Goal: Task Accomplishment & Management: Manage account settings

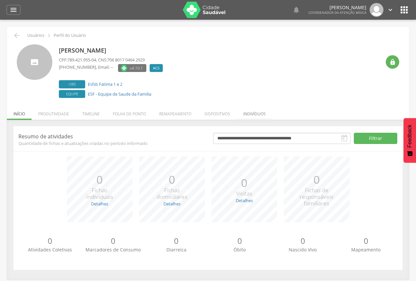
click at [244, 113] on li "Indivíduos" at bounding box center [254, 112] width 35 height 15
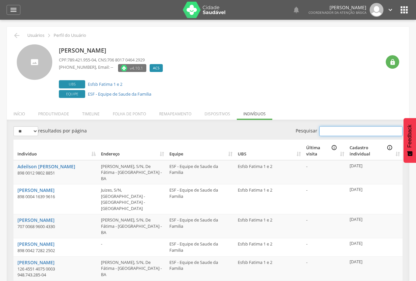
click at [335, 128] on input "Pesquisar" at bounding box center [360, 131] width 83 height 10
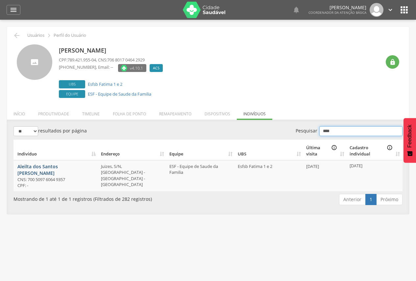
type input "****"
click at [45, 167] on link "Aleilta dos Santos Pires da Silva" at bounding box center [37, 169] width 40 height 13
drag, startPoint x: 72, startPoint y: 166, endPoint x: 297, endPoint y: 216, distance: 231.2
click at [297, 216] on div " Supervisão  Distritos  Ubs Coordenador: - Itamaraju / BA Intervalo de Tempo…" at bounding box center [208, 160] width 416 height 281
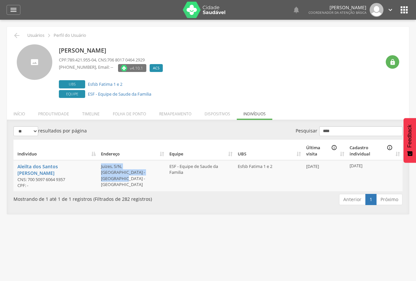
drag, startPoint x: 100, startPoint y: 166, endPoint x: 135, endPoint y: 172, distance: 35.3
click at [135, 172] on td "Juizes, S/N, Vista da Pedra - Itamaraju - BA" at bounding box center [132, 175] width 68 height 31
copy td "Juizes, S/N, Vista da Pedra - Itamaraju - BA"
click at [164, 114] on li "Remapeamento" at bounding box center [174, 112] width 45 height 15
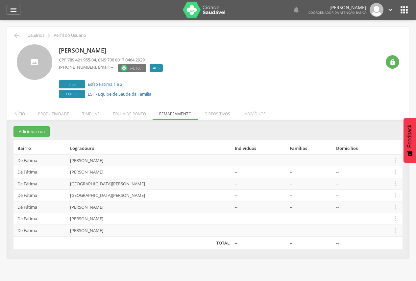
click at [94, 161] on td "Anísio Teixeira" at bounding box center [149, 160] width 165 height 12
click at [397, 162] on icon "" at bounding box center [394, 160] width 7 height 7
click at [383, 132] on link "Desalocar famílias" at bounding box center [372, 134] width 52 height 8
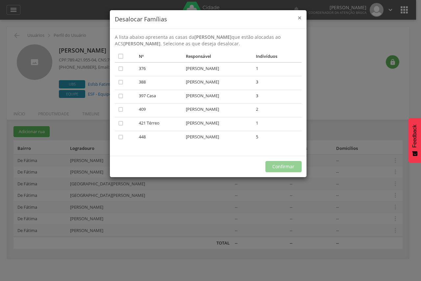
click at [298, 19] on span "×" at bounding box center [299, 17] width 4 height 9
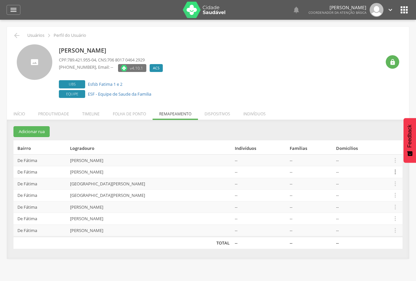
click at [397, 173] on icon "" at bounding box center [394, 171] width 7 height 7
click at [367, 144] on link "Desalocar famílias" at bounding box center [372, 146] width 52 height 8
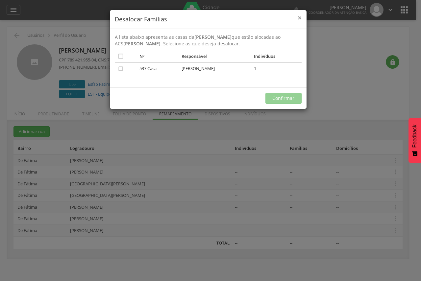
click at [301, 17] on span "×" at bounding box center [299, 17] width 4 height 9
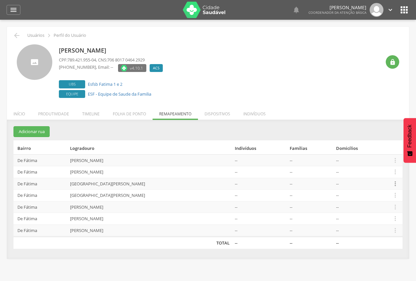
click at [394, 182] on icon "" at bounding box center [394, 183] width 7 height 7
click at [378, 159] on link "Desalocar famílias" at bounding box center [372, 158] width 52 height 8
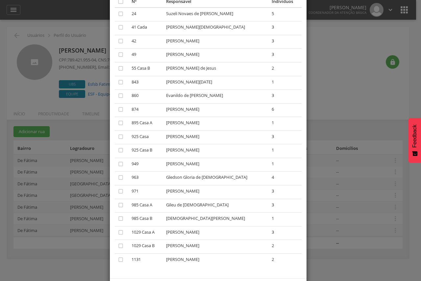
scroll to position [66, 0]
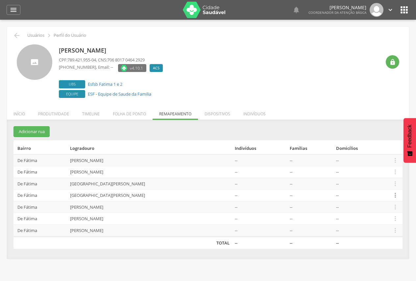
click at [395, 198] on icon "" at bounding box center [394, 195] width 7 height 7
click at [378, 171] on link "Desalocar famílias" at bounding box center [372, 169] width 52 height 8
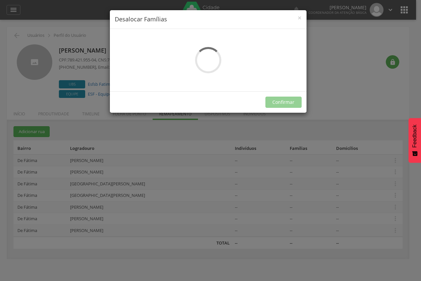
scroll to position [0, 0]
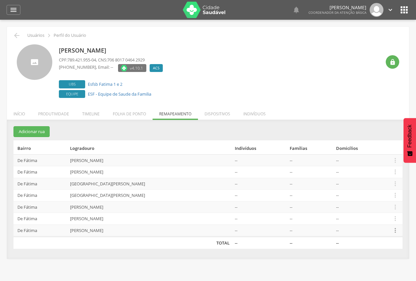
click at [394, 230] on icon "" at bounding box center [394, 230] width 7 height 7
click at [375, 207] on link "Desalocar famílias" at bounding box center [372, 204] width 52 height 8
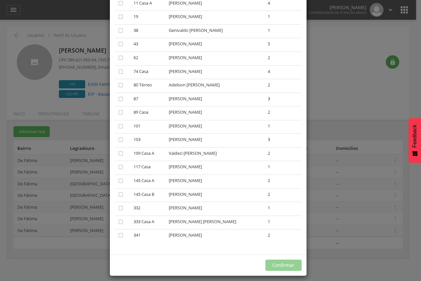
scroll to position [66, 0]
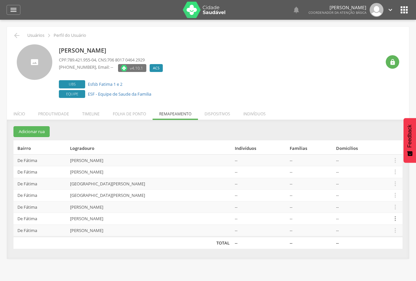
click at [394, 219] on icon "" at bounding box center [394, 218] width 7 height 7
click at [379, 195] on link "Desalocar famílias" at bounding box center [372, 193] width 52 height 8
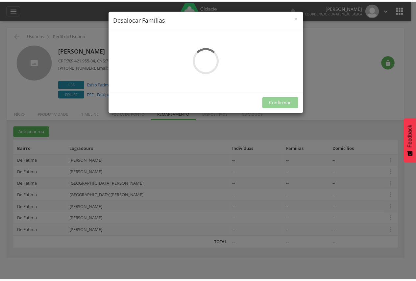
scroll to position [0, 0]
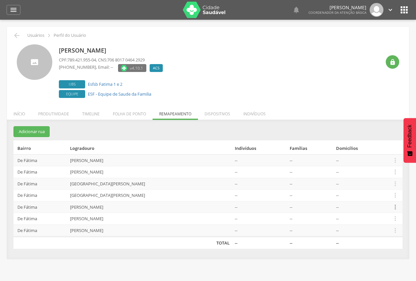
click at [396, 208] on icon "" at bounding box center [394, 206] width 7 height 7
click at [386, 182] on link "Desalocar famílias" at bounding box center [372, 181] width 52 height 8
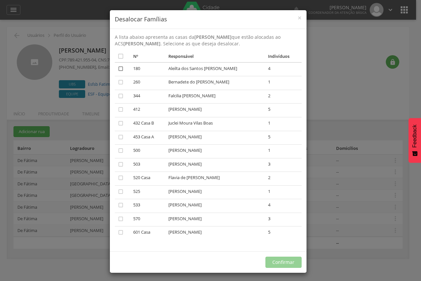
click at [118, 68] on icon "" at bounding box center [120, 68] width 7 height 7
click at [271, 264] on button "Confirmar" at bounding box center [283, 262] width 36 height 11
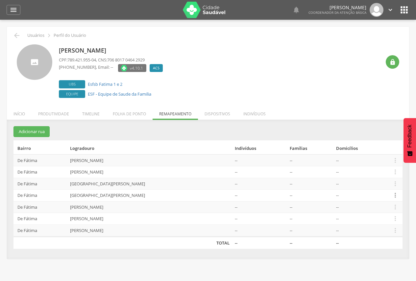
click at [395, 194] on icon "" at bounding box center [394, 195] width 7 height 7
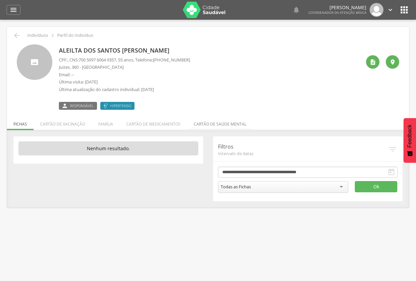
click at [209, 123] on li "Cartão de saúde mental" at bounding box center [220, 122] width 66 height 15
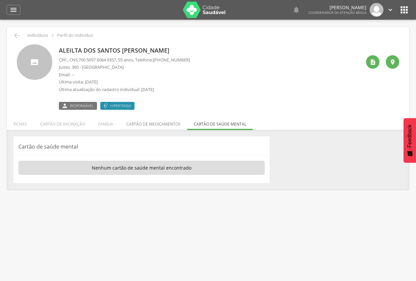
click at [151, 123] on li "Cartão de medicamentos" at bounding box center [153, 122] width 67 height 15
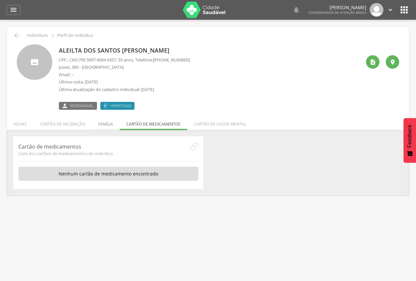
click at [99, 121] on li "Família" at bounding box center [106, 122] width 28 height 15
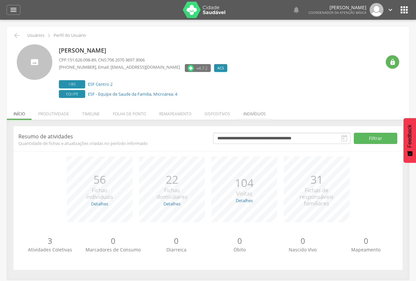
click at [248, 111] on li "Indivíduos" at bounding box center [254, 112] width 35 height 15
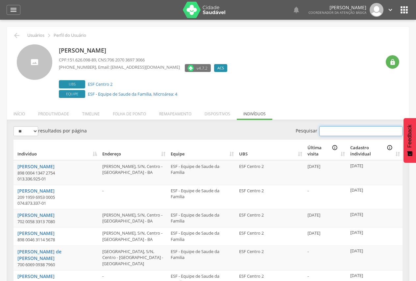
click at [366, 129] on input "Pesquisar" at bounding box center [360, 131] width 83 height 10
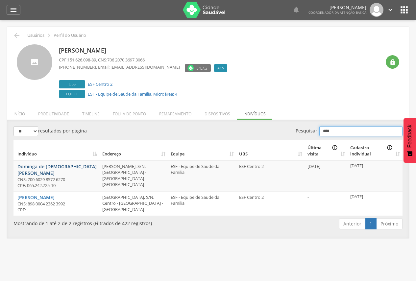
type input "****"
click at [44, 166] on link "Dominga de [DEMOGRAPHIC_DATA][PERSON_NAME]" at bounding box center [56, 169] width 79 height 13
click at [169, 113] on li "Remapeamento" at bounding box center [174, 112] width 45 height 15
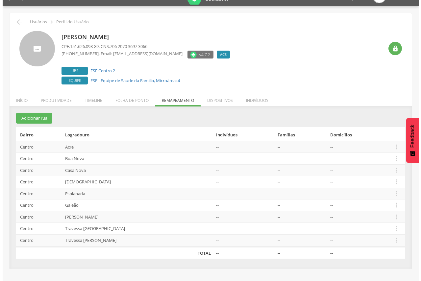
scroll to position [20, 0]
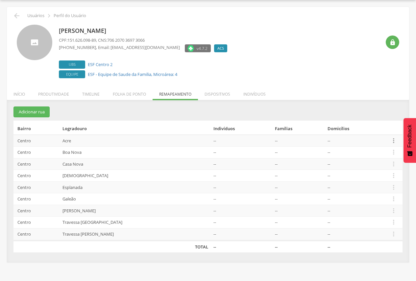
click at [393, 142] on icon "" at bounding box center [393, 140] width 7 height 7
click at [375, 116] on link "Desalocar famílias" at bounding box center [371, 114] width 52 height 8
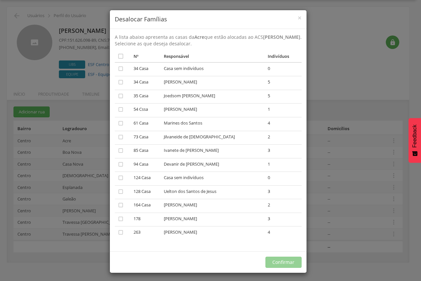
scroll to position [2, 0]
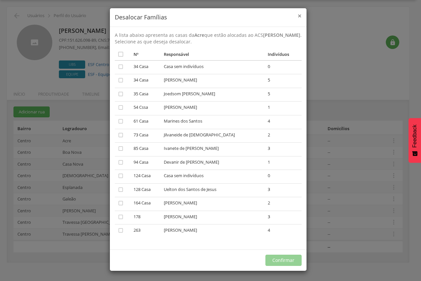
click at [297, 17] on span "×" at bounding box center [299, 15] width 4 height 9
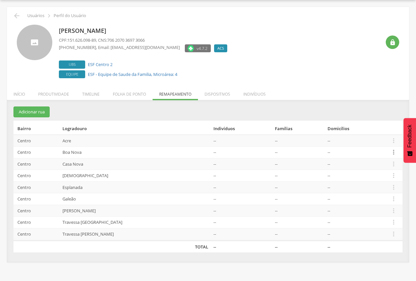
click at [392, 152] on icon "" at bounding box center [393, 152] width 7 height 7
click at [371, 128] on link "Desalocar famílias" at bounding box center [371, 126] width 52 height 8
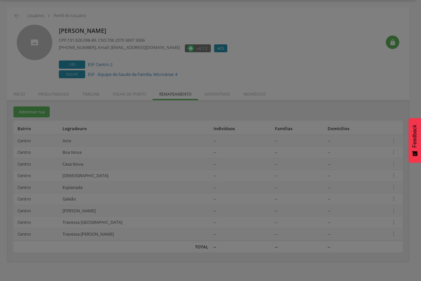
scroll to position [0, 0]
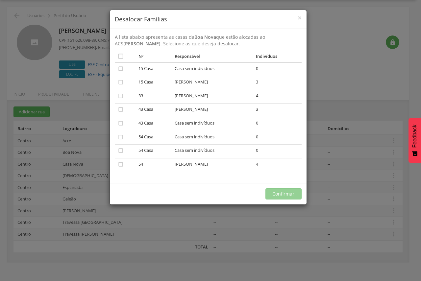
click at [302, 17] on div "× Desalocar Famílias" at bounding box center [208, 19] width 197 height 19
click at [301, 17] on span "×" at bounding box center [299, 17] width 4 height 9
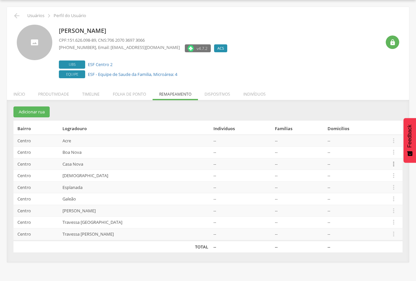
click at [390, 164] on icon "" at bounding box center [393, 163] width 7 height 7
click at [381, 140] on link "Desalocar famílias" at bounding box center [371, 138] width 52 height 8
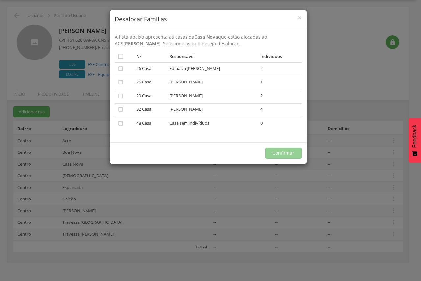
click at [302, 16] on div "× Desalocar Famílias" at bounding box center [208, 19] width 197 height 19
click at [300, 18] on span "×" at bounding box center [299, 17] width 4 height 9
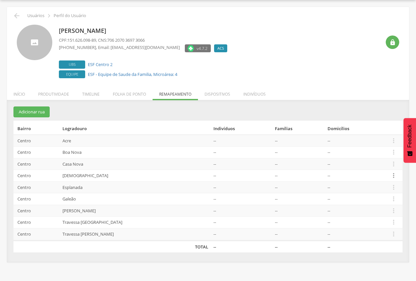
click at [393, 176] on icon "" at bounding box center [393, 175] width 7 height 7
click at [375, 153] on link "Desalocar famílias" at bounding box center [371, 150] width 52 height 8
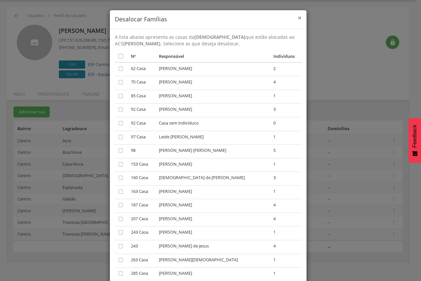
click at [297, 16] on span "×" at bounding box center [299, 17] width 4 height 9
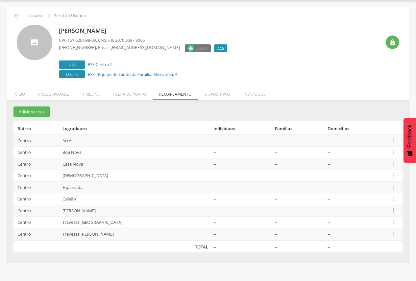
click at [392, 209] on icon "" at bounding box center [393, 210] width 7 height 7
click at [382, 187] on link "Desalocar famílias" at bounding box center [371, 185] width 52 height 8
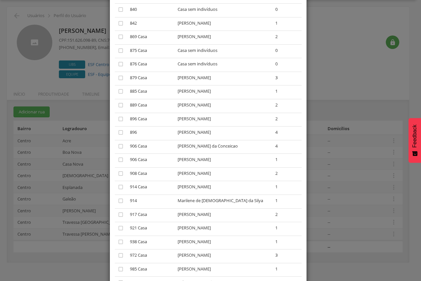
scroll to position [800, 0]
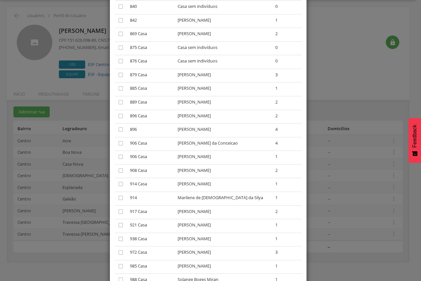
click at [359, 98] on div "× Desalocar Famílias A lista abaixo apresenta as casas da Joana Angélica que es…" at bounding box center [210, 140] width 421 height 281
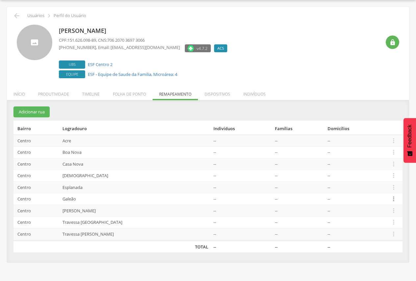
click at [391, 201] on icon "" at bounding box center [393, 198] width 7 height 7
click at [372, 175] on link "Desalocar famílias" at bounding box center [371, 173] width 52 height 8
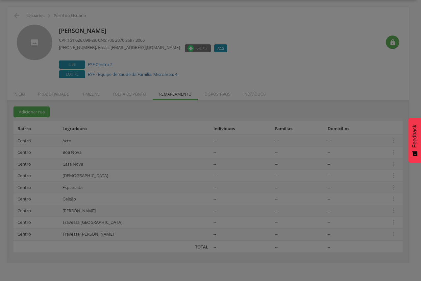
scroll to position [0, 0]
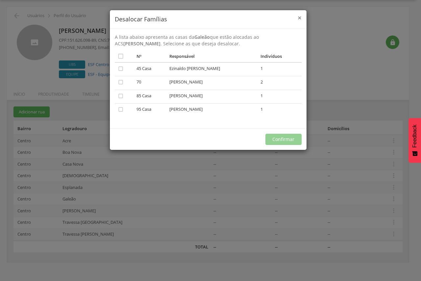
click at [300, 20] on span "×" at bounding box center [299, 17] width 4 height 9
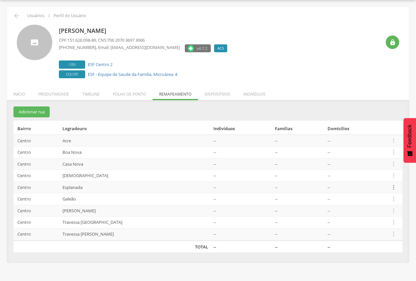
click at [391, 186] on icon "" at bounding box center [393, 187] width 7 height 7
click at [373, 164] on link "Desalocar famílias" at bounding box center [371, 161] width 52 height 8
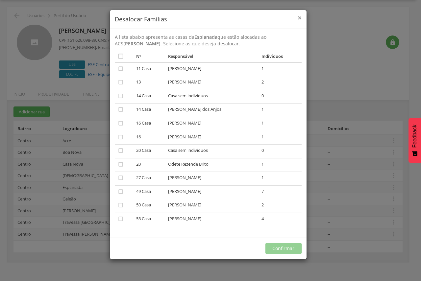
click at [298, 18] on span "×" at bounding box center [299, 17] width 4 height 9
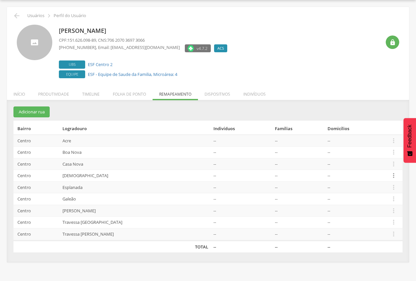
click at [391, 177] on icon "" at bounding box center [393, 175] width 7 height 7
click at [377, 149] on link "Desalocar famílias" at bounding box center [371, 150] width 52 height 8
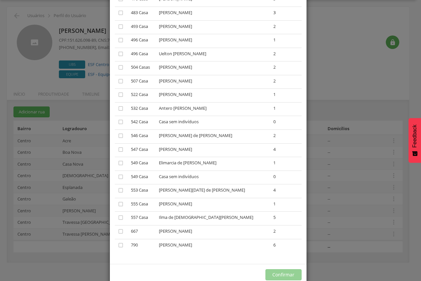
scroll to position [552, 0]
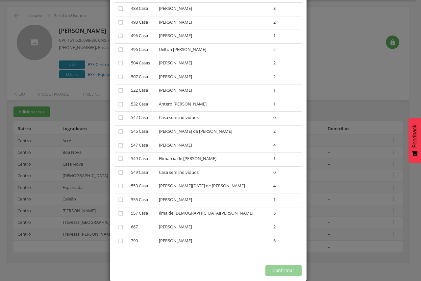
click at [352, 146] on div "× Desalocar Famílias A lista abaixo apresenta as casas da Espírito Santo que es…" at bounding box center [210, 140] width 421 height 281
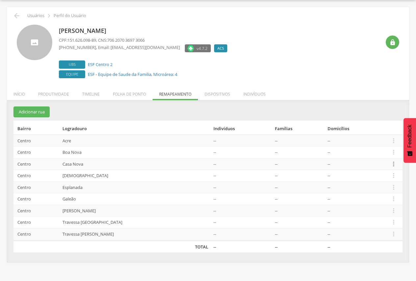
click at [392, 160] on icon "" at bounding box center [393, 163] width 7 height 7
click at [372, 136] on link "Desalocar famílias" at bounding box center [371, 138] width 52 height 8
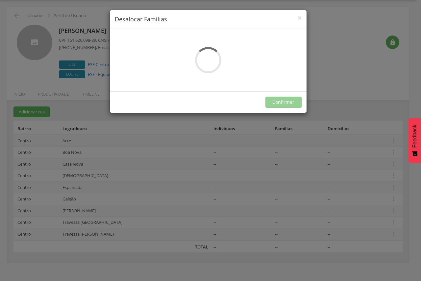
scroll to position [0, 0]
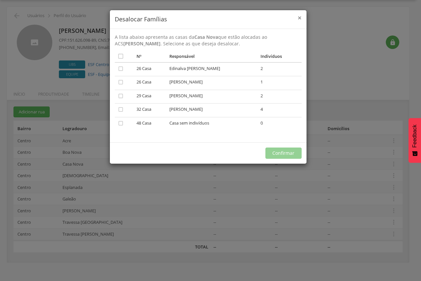
click at [298, 17] on span "×" at bounding box center [299, 17] width 4 height 9
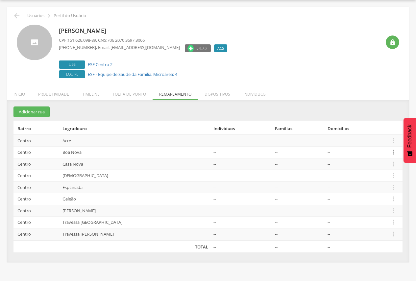
click at [390, 151] on icon "" at bounding box center [393, 152] width 7 height 7
click at [375, 124] on link "Desalocar famílias" at bounding box center [371, 126] width 52 height 8
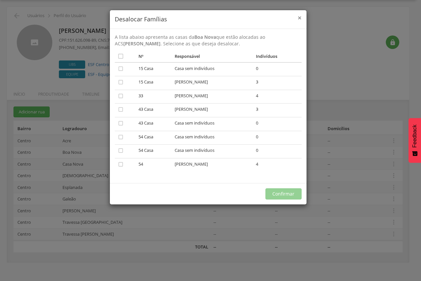
click at [298, 18] on span "×" at bounding box center [299, 17] width 4 height 9
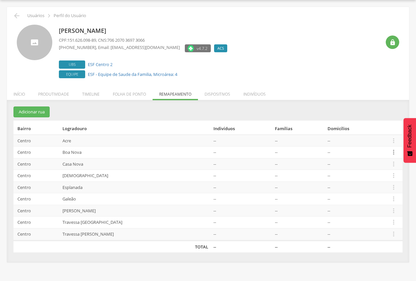
click at [392, 150] on icon "" at bounding box center [393, 152] width 7 height 7
click at [375, 128] on link "Desalocar famílias" at bounding box center [371, 126] width 52 height 8
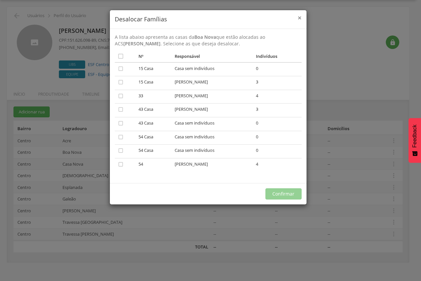
click at [300, 18] on span "×" at bounding box center [299, 17] width 4 height 9
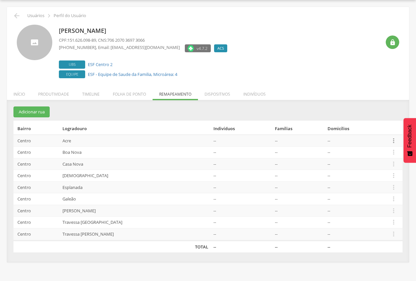
click at [390, 138] on icon "" at bounding box center [393, 140] width 7 height 7
click at [367, 115] on link "Desalocar famílias" at bounding box center [371, 114] width 52 height 8
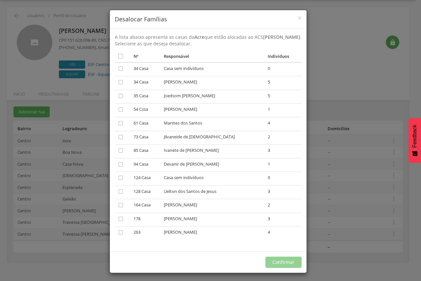
scroll to position [2, 0]
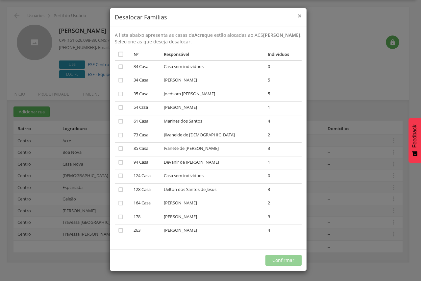
click at [297, 15] on span "×" at bounding box center [299, 15] width 4 height 9
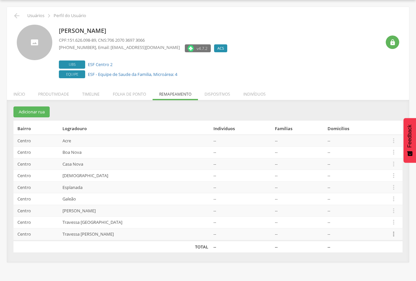
click at [393, 233] on icon "" at bounding box center [393, 233] width 7 height 7
click at [369, 82] on div " Usuários  Perfil do Usuário Maria de Lourdes de Jesus Souza CPF: 151.626.098…" at bounding box center [208, 134] width 402 height 255
click at [248, 93] on li "Indivíduos" at bounding box center [254, 92] width 35 height 15
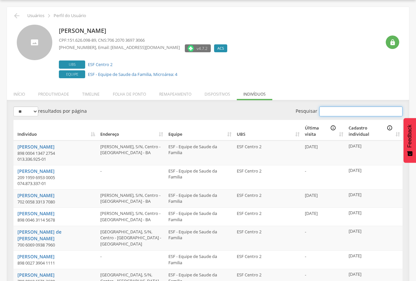
click at [334, 111] on input "Pesquisar" at bounding box center [360, 111] width 83 height 10
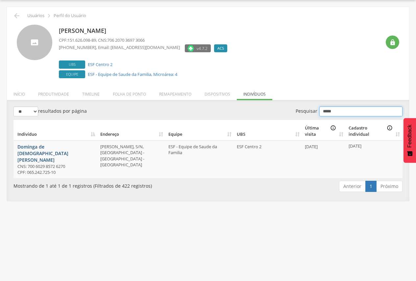
type input "*****"
click at [33, 147] on link "Dominga de [DEMOGRAPHIC_DATA][PERSON_NAME]" at bounding box center [42, 153] width 51 height 19
click at [180, 96] on li "Remapeamento" at bounding box center [174, 92] width 45 height 15
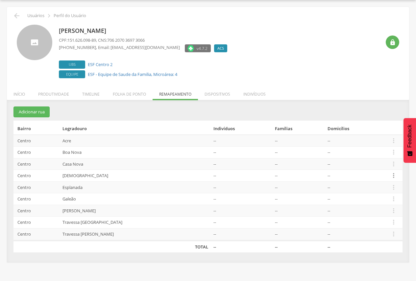
click at [392, 177] on icon "" at bounding box center [393, 175] width 7 height 7
click at [372, 151] on link "Desalocar famílias" at bounding box center [371, 150] width 52 height 8
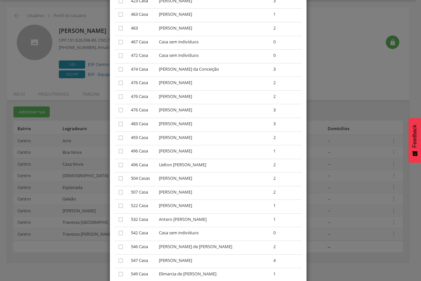
scroll to position [454, 0]
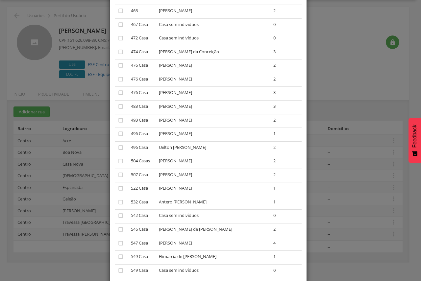
click at [213, 232] on td "Adriana de Jesus Neres" at bounding box center [213, 230] width 114 height 14
click at [119, 231] on icon "" at bounding box center [120, 229] width 7 height 7
click at [119, 231] on icon "" at bounding box center [120, 229] width 7 height 7
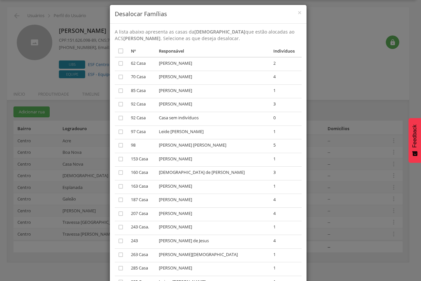
scroll to position [0, 0]
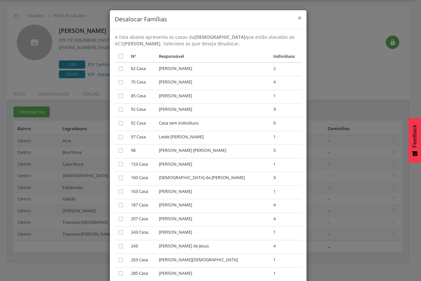
click at [298, 18] on span "×" at bounding box center [299, 17] width 4 height 9
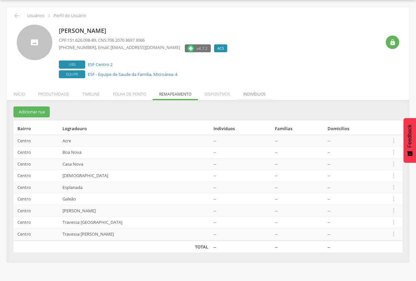
click at [251, 95] on li "Indivíduos" at bounding box center [254, 92] width 35 height 15
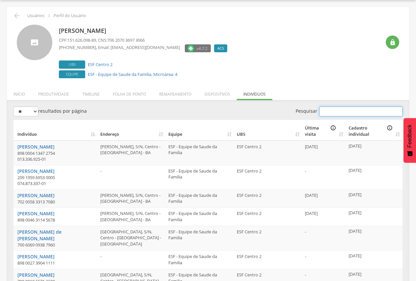
click at [328, 116] on input "Pesquisar" at bounding box center [360, 111] width 83 height 10
paste input "**********"
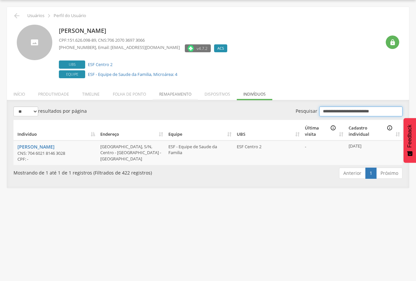
type input "**********"
click at [171, 95] on li "Remapeamento" at bounding box center [174, 92] width 45 height 15
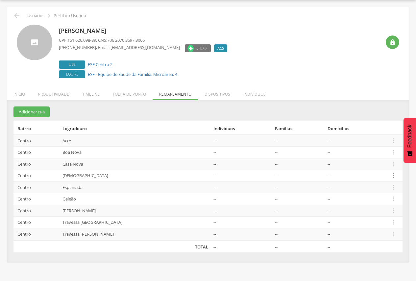
click at [390, 173] on icon "" at bounding box center [393, 175] width 7 height 7
click at [377, 152] on link "Desalocar famílias" at bounding box center [371, 150] width 52 height 8
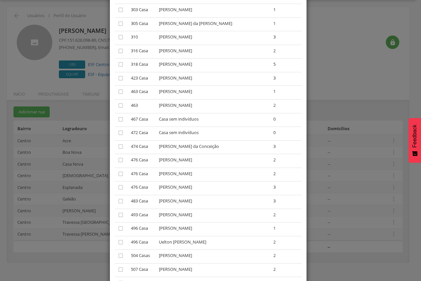
scroll to position [365, 0]
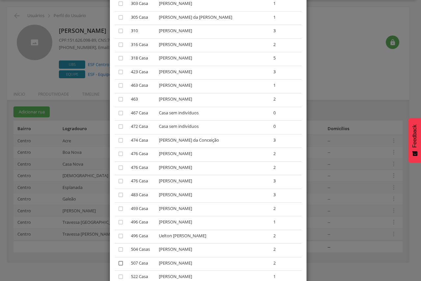
click at [117, 263] on icon "" at bounding box center [120, 263] width 7 height 7
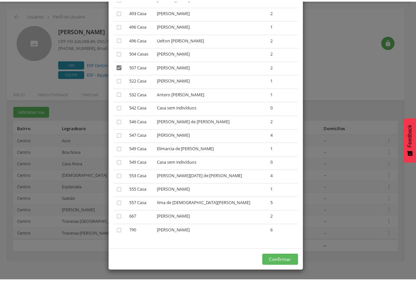
scroll to position [562, 0]
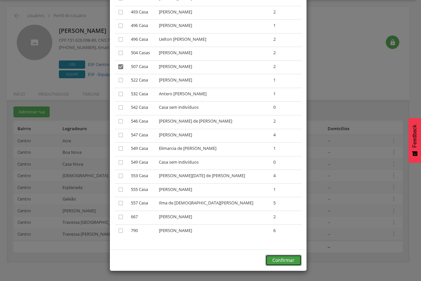
click at [276, 262] on button "Confirmar" at bounding box center [283, 260] width 36 height 11
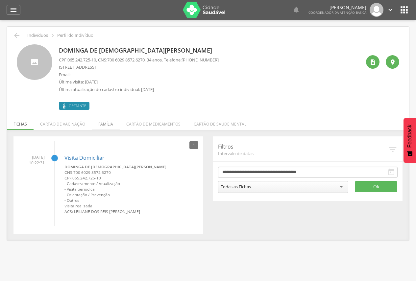
click at [114, 124] on li "Família" at bounding box center [106, 122] width 28 height 15
click at [219, 124] on li "Cartão de saúde mental" at bounding box center [220, 122] width 66 height 15
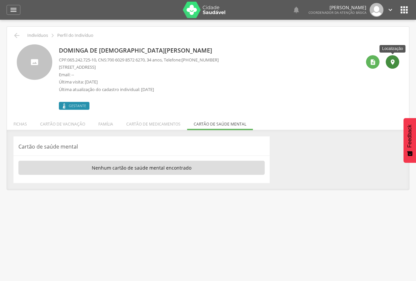
click at [394, 63] on icon "" at bounding box center [392, 62] width 7 height 7
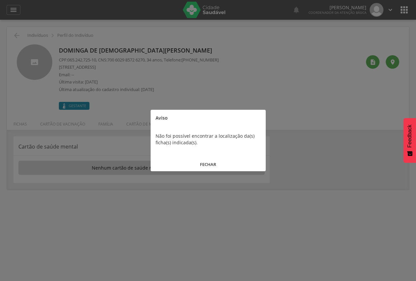
click at [216, 163] on button "FECHAR" at bounding box center [208, 164] width 115 height 14
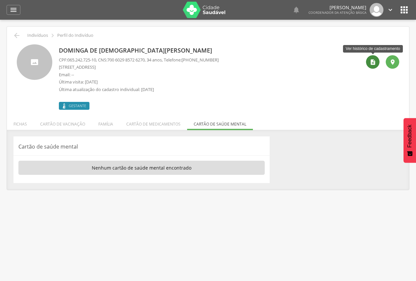
click at [372, 65] on icon "" at bounding box center [372, 62] width 7 height 7
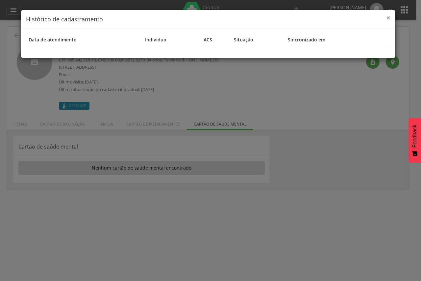
click at [389, 16] on span "×" at bounding box center [388, 17] width 4 height 9
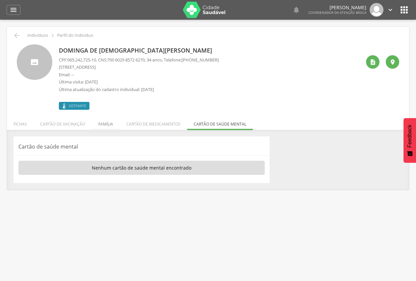
click at [107, 125] on li "Família" at bounding box center [106, 122] width 28 height 15
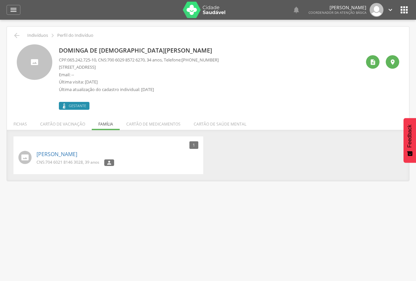
drag, startPoint x: 35, startPoint y: 154, endPoint x: 115, endPoint y: 151, distance: 80.6
click at [115, 151] on div "[PERSON_NAME] CNS: 704 6021 8146 3028 , 39 anos " at bounding box center [108, 158] width 180 height 19
copy link "[PERSON_NAME]"
